Goal: Task Accomplishment & Management: Manage account settings

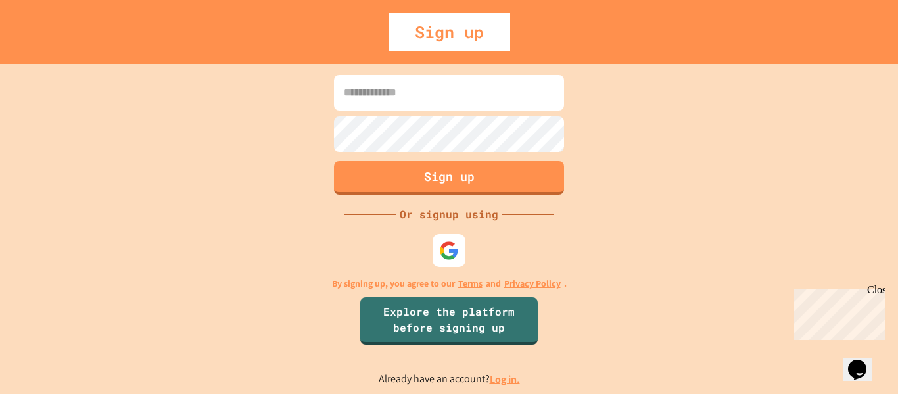
click at [500, 382] on link "Log in." at bounding box center [505, 379] width 30 height 14
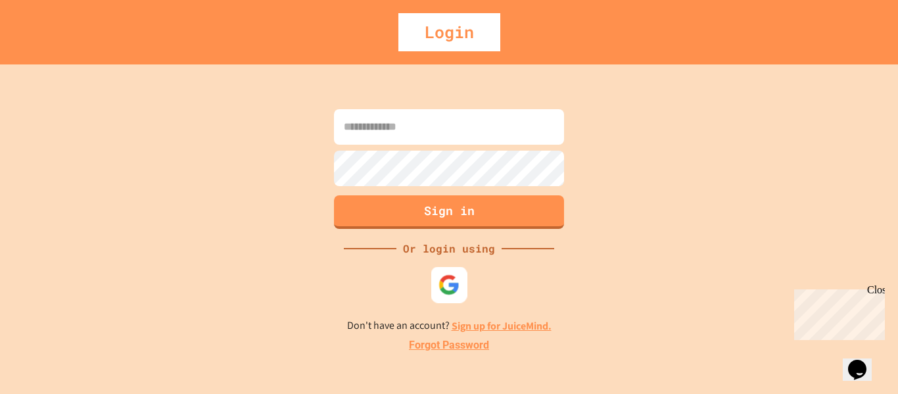
click at [442, 283] on img at bounding box center [450, 285] width 22 height 22
click at [414, 121] on input at bounding box center [449, 127] width 230 height 36
type input "**********"
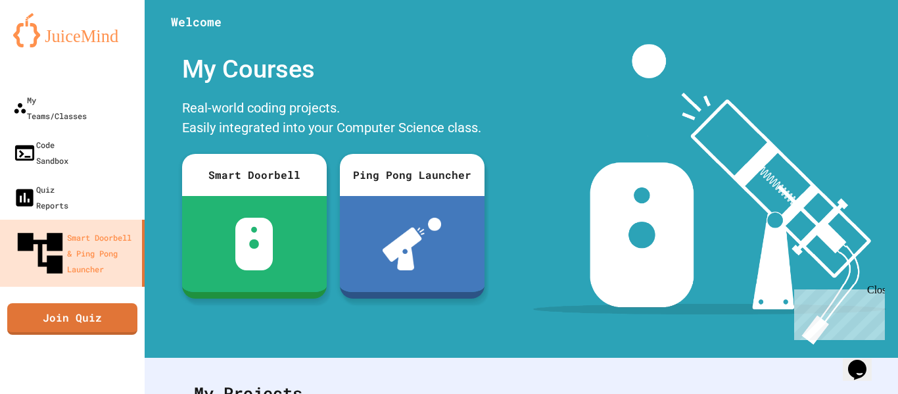
click at [333, 53] on div "My Courses" at bounding box center [334, 69] width 316 height 51
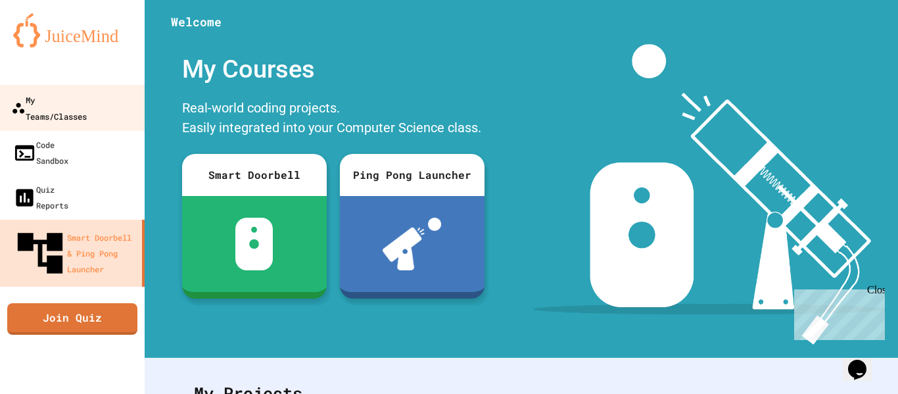
click at [66, 93] on div "My Teams/Classes" at bounding box center [49, 107] width 76 height 32
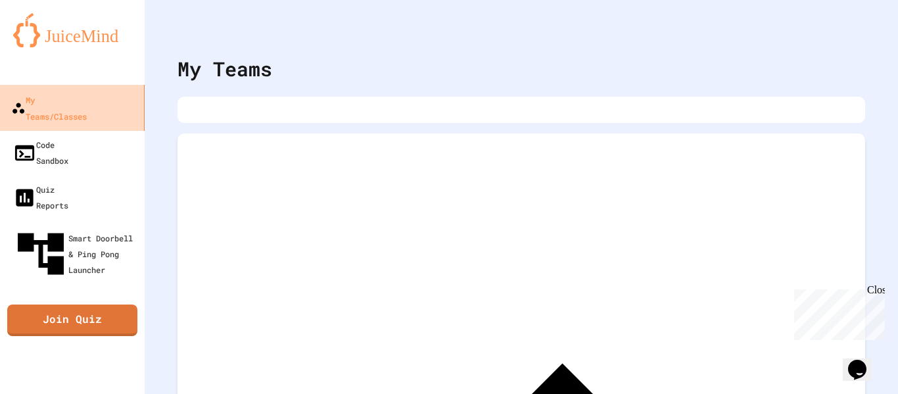
click at [87, 93] on div "My Teams/Classes" at bounding box center [49, 107] width 76 height 32
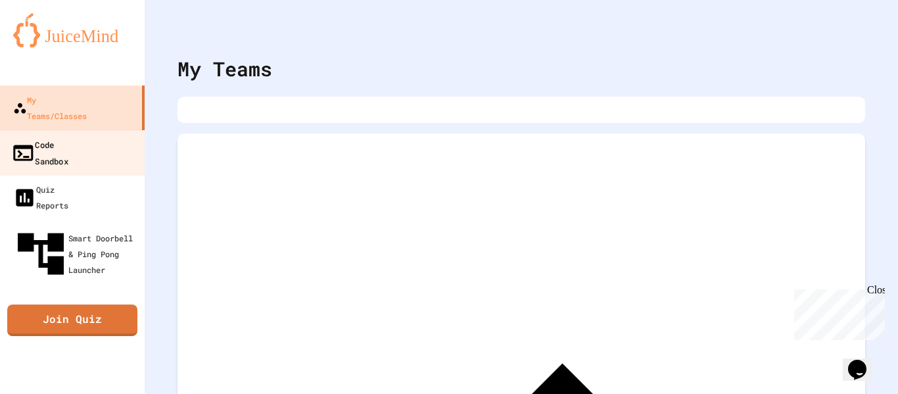
click at [68, 136] on div "Code Sandbox" at bounding box center [39, 152] width 57 height 32
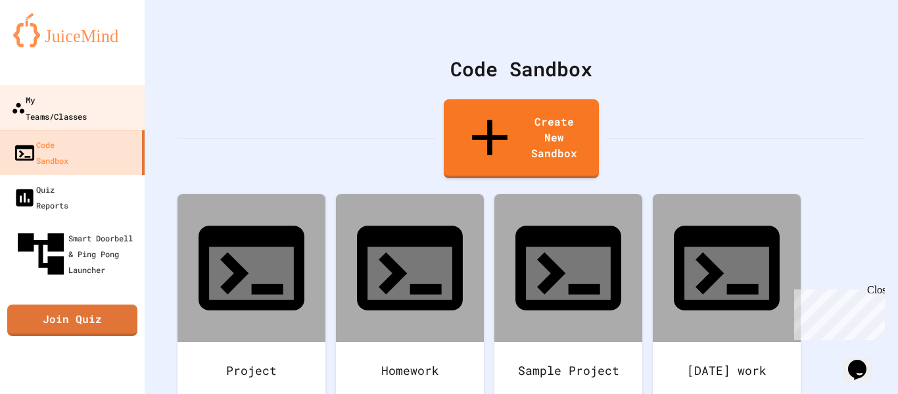
click at [55, 103] on div "My Teams/Classes" at bounding box center [49, 107] width 76 height 32
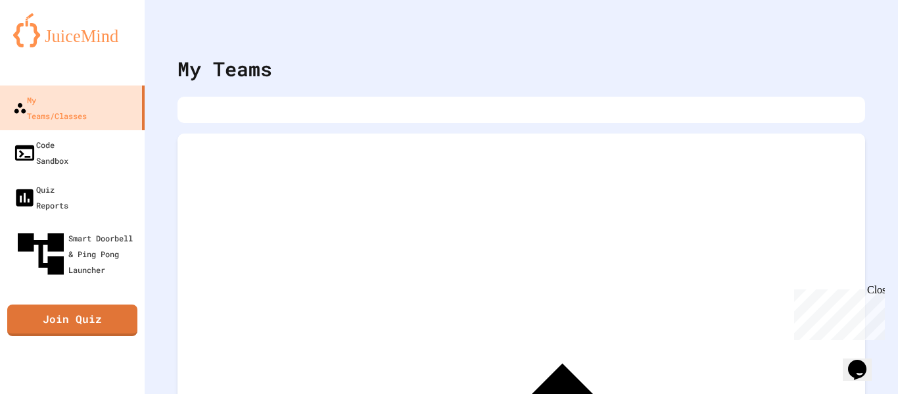
click at [328, 109] on div at bounding box center [522, 110] width 688 height 26
